Goal: Information Seeking & Learning: Find contact information

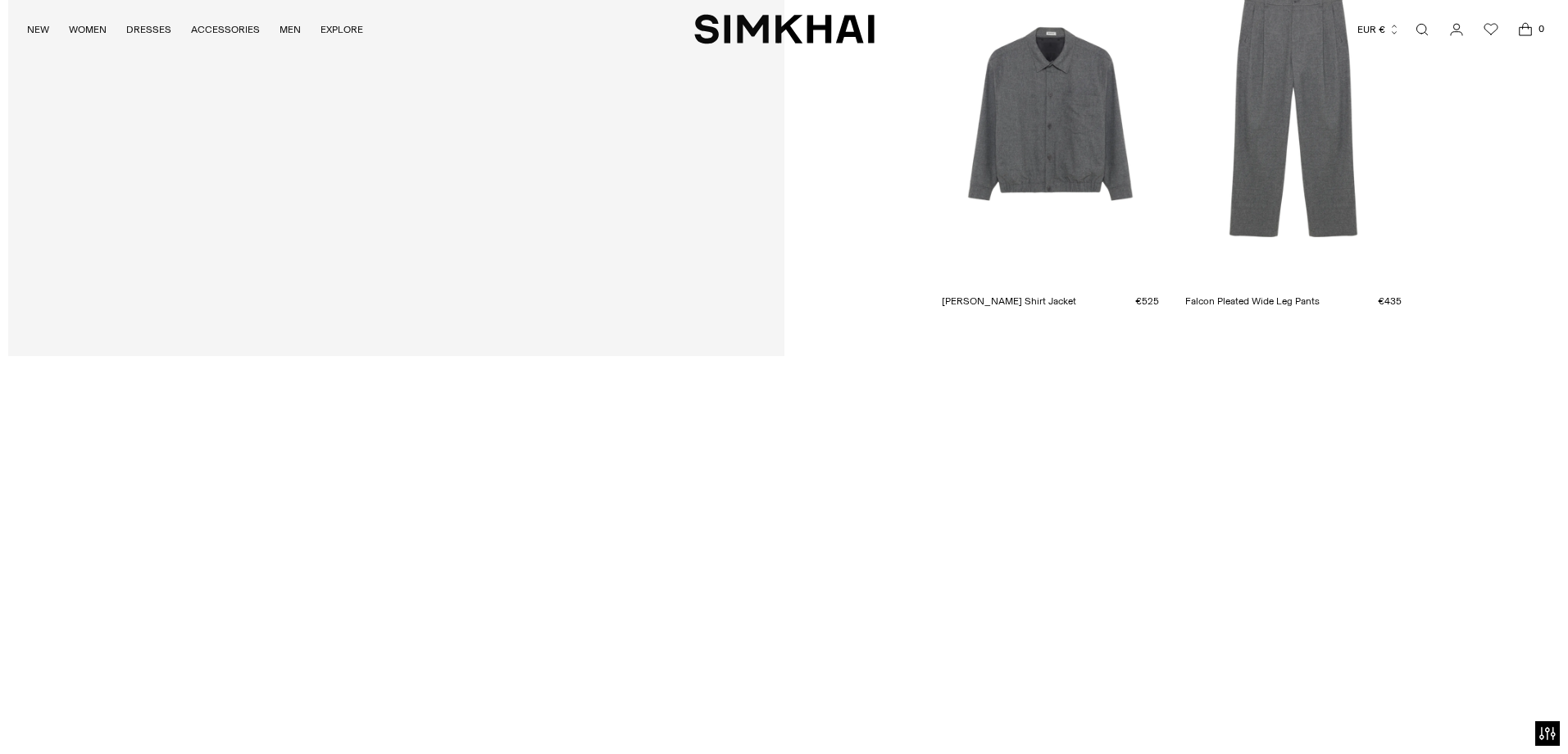
scroll to position [5660, 0]
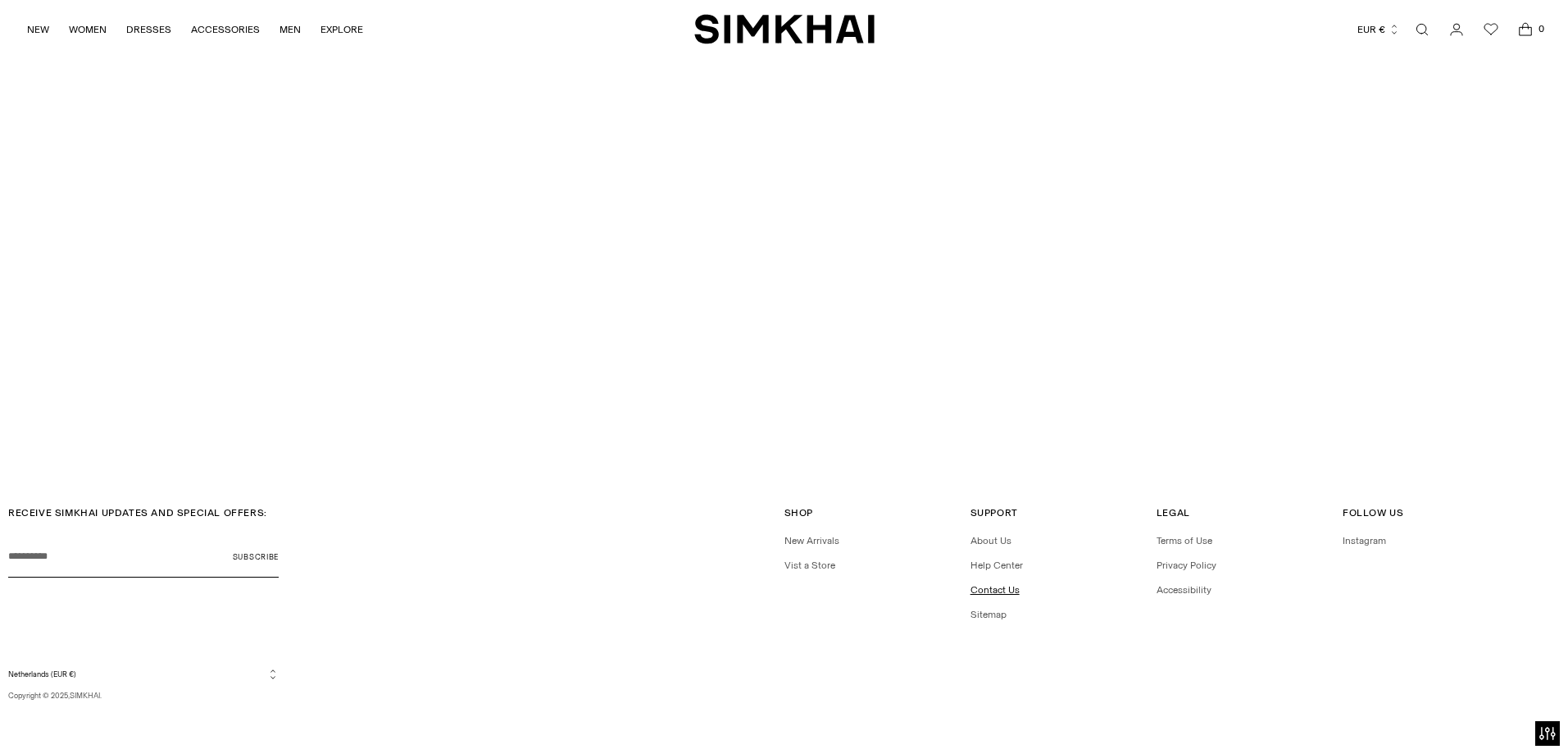
click at [1010, 591] on link "Contact Us" at bounding box center [995, 589] width 49 height 11
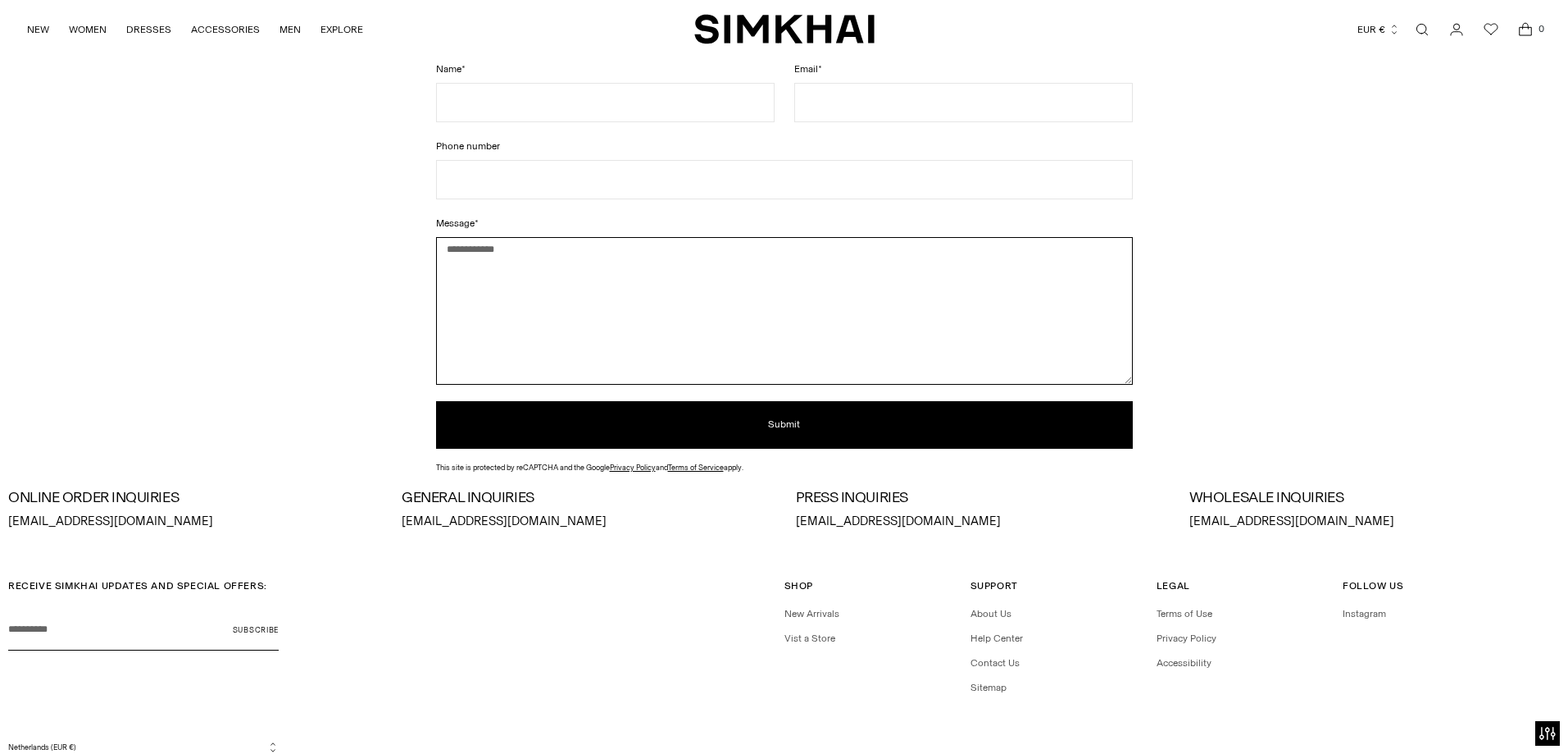
scroll to position [275, 0]
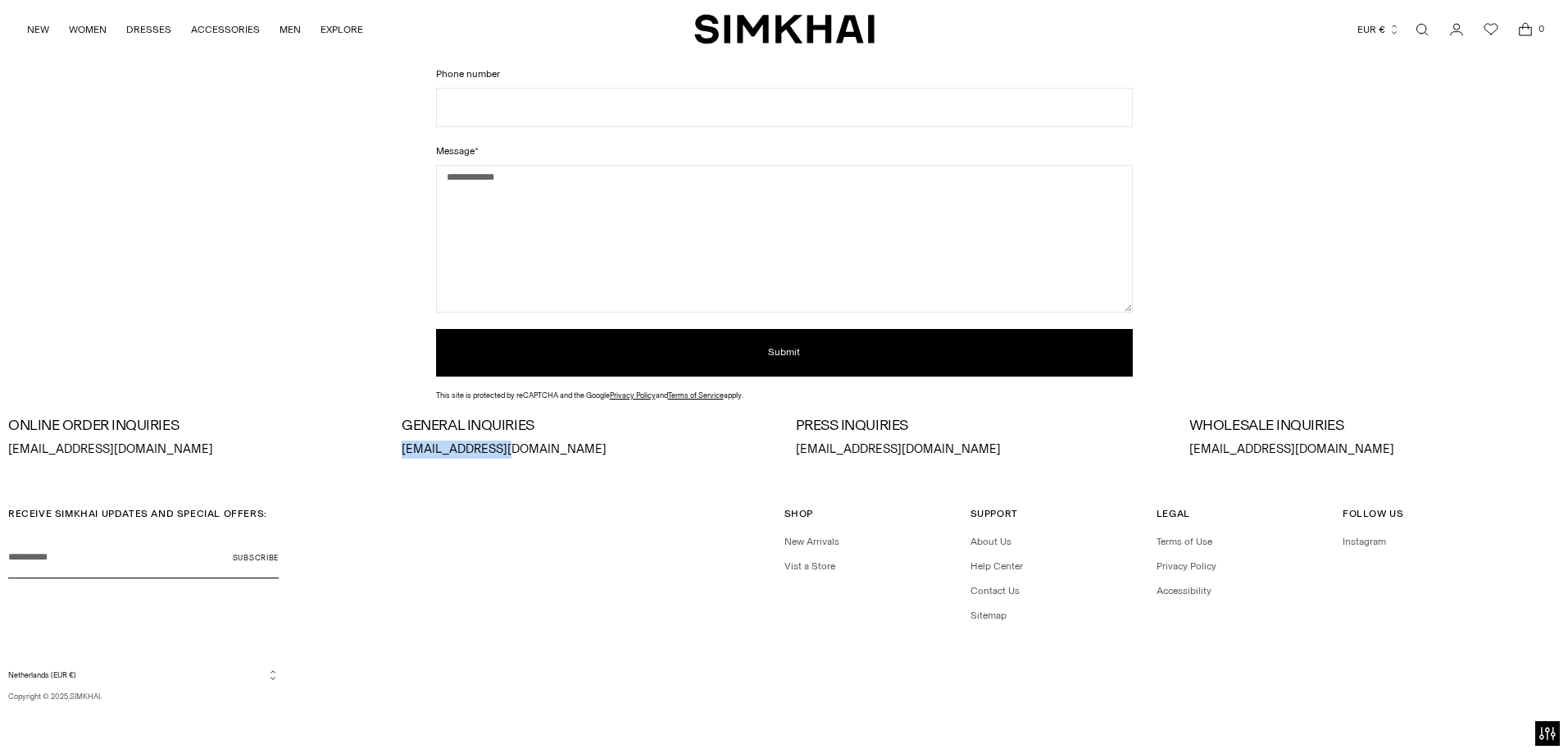
drag, startPoint x: 498, startPoint y: 448, endPoint x: 396, endPoint y: 453, distance: 102.1
click at [396, 453] on div "ONLINE ORDER INQUIRIES [EMAIL_ADDRESS][DOMAIN_NAME] GENERAL INQUIRIES [EMAIL_AD…" at bounding box center [784, 438] width 1552 height 41
copy p "[EMAIL_ADDRESS][DOMAIN_NAME]"
